Goal: Task Accomplishment & Management: Manage account settings

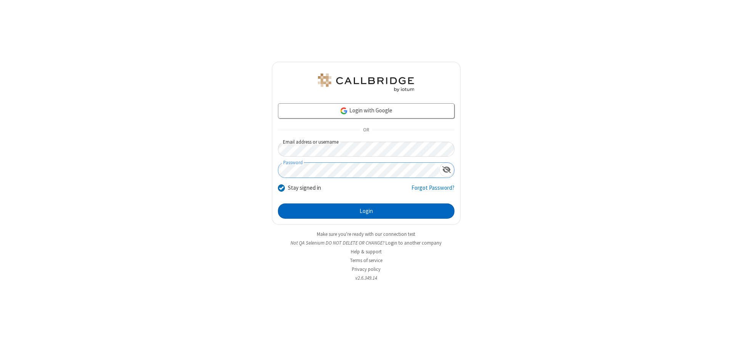
click at [366, 211] on button "Login" at bounding box center [366, 211] width 177 height 15
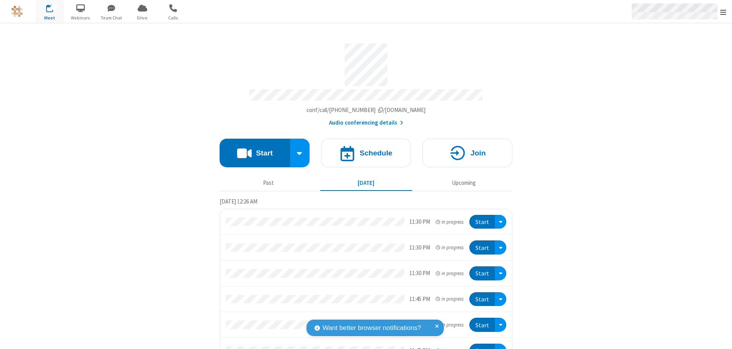
click at [724, 12] on span "Open menu" at bounding box center [724, 12] width 6 height 8
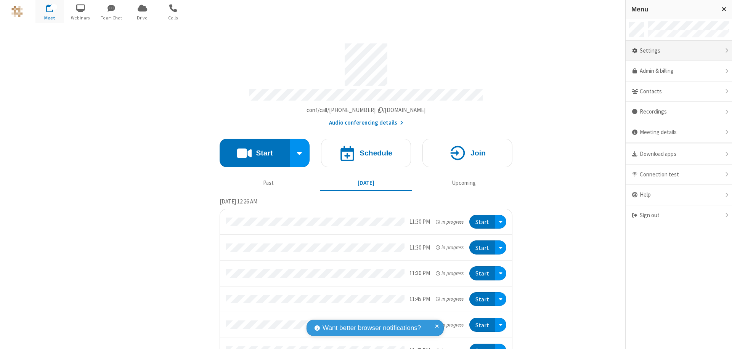
click at [679, 51] on div "Settings" at bounding box center [679, 51] width 106 height 21
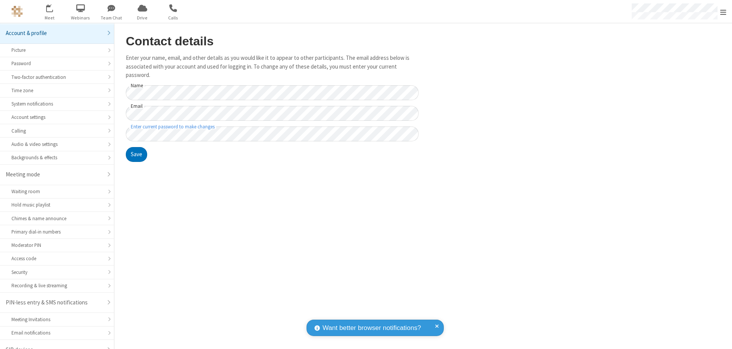
scroll to position [11, 0]
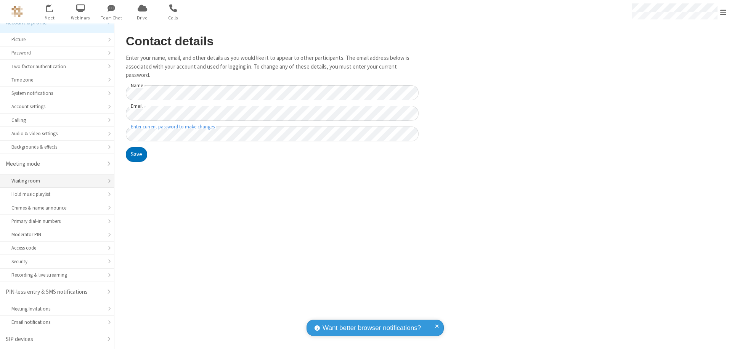
click at [54, 181] on div "Waiting room" at bounding box center [56, 180] width 91 height 7
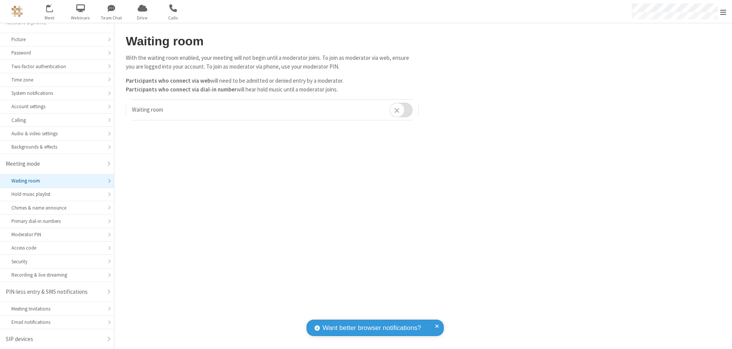
click at [401, 110] on input "checkbox" at bounding box center [401, 110] width 23 height 15
checkbox input "true"
click at [724, 11] on span "Open menu" at bounding box center [724, 12] width 6 height 8
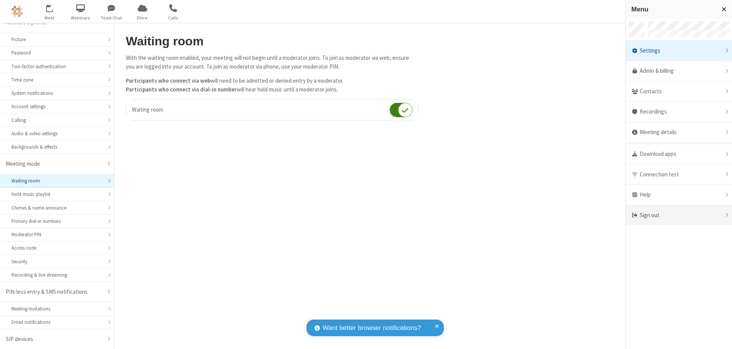
click at [679, 216] on div "Sign out" at bounding box center [679, 216] width 106 height 20
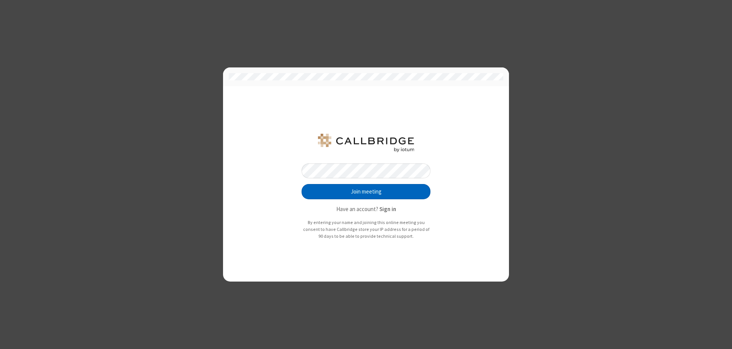
click at [366, 192] on button "Join meeting" at bounding box center [366, 191] width 129 height 15
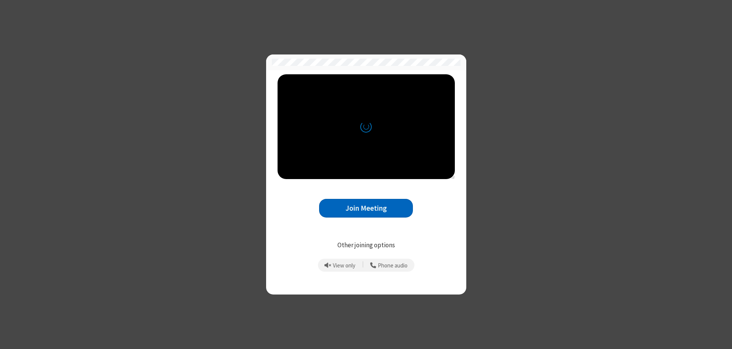
click at [366, 208] on button "Join Meeting" at bounding box center [366, 208] width 94 height 19
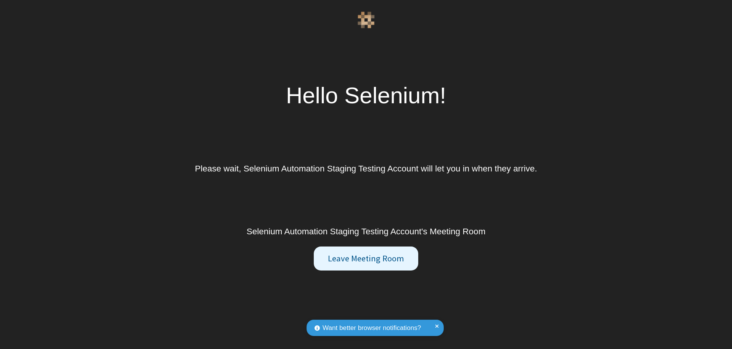
click at [366, 259] on button "Leave Meeting Room" at bounding box center [366, 259] width 104 height 24
